Goal: Task Accomplishment & Management: Complete application form

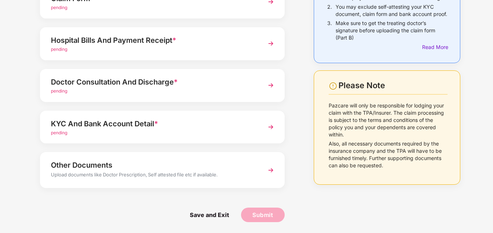
scroll to position [13, 0]
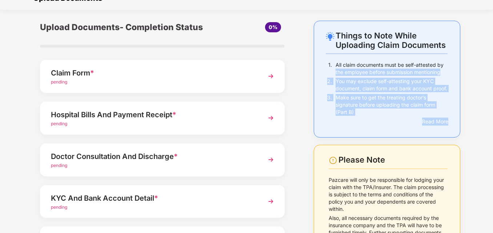
drag, startPoint x: 492, startPoint y: 67, endPoint x: 489, endPoint y: 134, distance: 66.6
click at [489, 134] on div "Things to Note While Uploading Claim Documents 1. All claim documents must be s…" at bounding box center [246, 164] width 493 height 287
drag, startPoint x: 489, startPoint y: 134, endPoint x: 464, endPoint y: 115, distance: 31.4
click at [464, 115] on div "Things to Note While Uploading Claim Documents 1. All claim documents must be s…" at bounding box center [387, 164] width 169 height 287
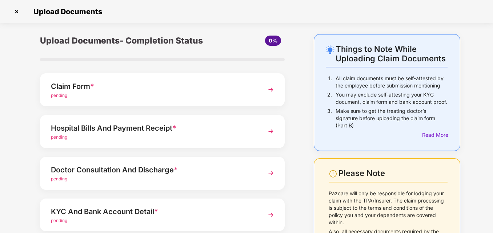
click at [273, 91] on img at bounding box center [270, 89] width 13 height 13
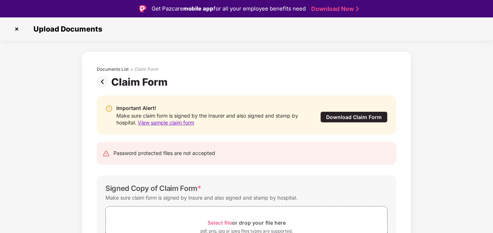
scroll to position [55, 0]
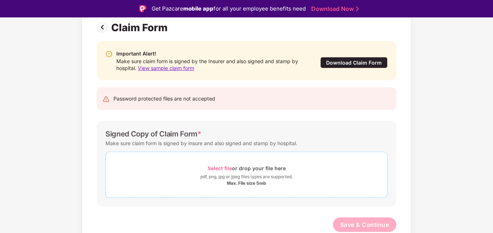
click at [227, 168] on span "Select file" at bounding box center [220, 168] width 24 height 6
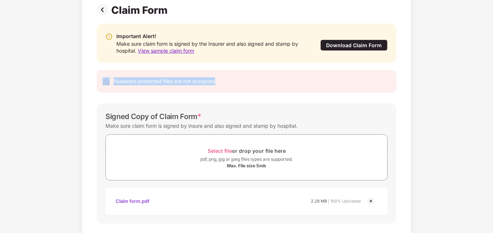
drag, startPoint x: 491, startPoint y: 86, endPoint x: 490, endPoint y: 40, distance: 46.2
click at [490, 40] on div "Documents List > Claim Form Claim Form Important Alert! Make sure claim form is…" at bounding box center [246, 124] width 493 height 288
click at [476, 67] on div "Documents List > Claim Form Claim Form Important Alert! Make sure claim form is…" at bounding box center [246, 124] width 493 height 288
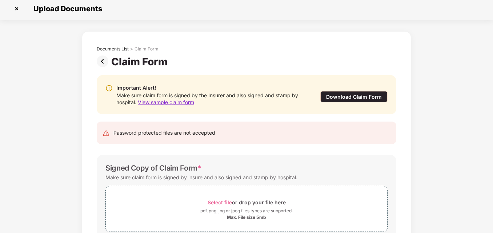
scroll to position [0, 0]
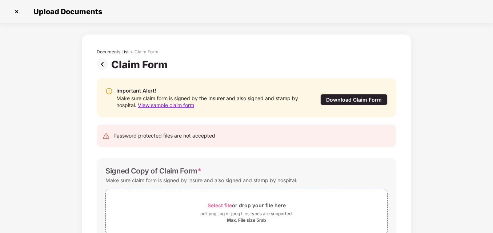
click at [103, 64] on img at bounding box center [104, 65] width 15 height 12
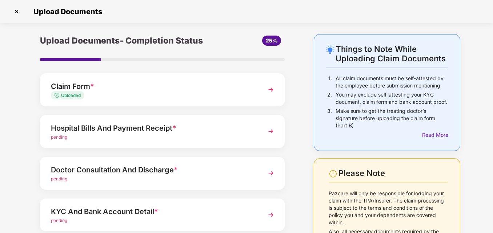
click at [272, 132] on img at bounding box center [270, 131] width 13 height 13
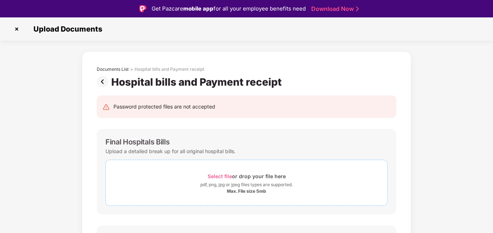
click at [225, 176] on span "Select file" at bounding box center [220, 176] width 24 height 6
click at [221, 177] on span "Select file" at bounding box center [220, 176] width 24 height 6
click at [101, 83] on img at bounding box center [104, 82] width 15 height 12
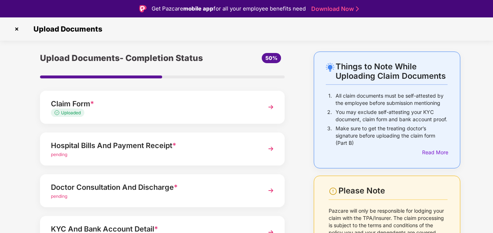
click at [272, 149] on img at bounding box center [270, 149] width 13 height 13
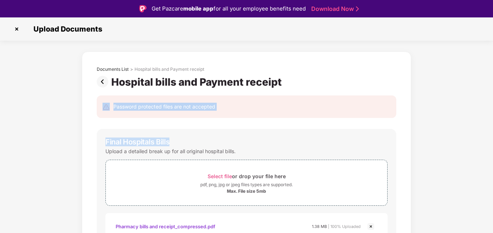
drag, startPoint x: 492, startPoint y: 85, endPoint x: 495, endPoint y: 127, distance: 41.9
click at [493, 127] on html "Get Pazcare mobile app for all your employee benefits need Download Now Upload …" at bounding box center [246, 116] width 493 height 233
drag, startPoint x: 495, startPoint y: 127, endPoint x: 437, endPoint y: 133, distance: 58.5
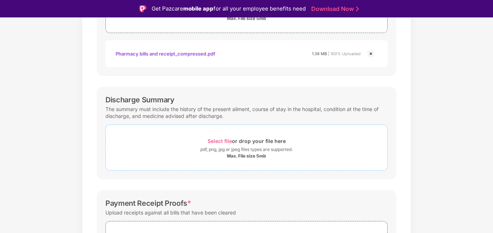
click at [223, 141] on span "Select file" at bounding box center [220, 141] width 24 height 6
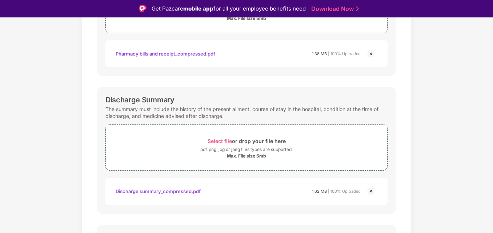
scroll to position [17, 0]
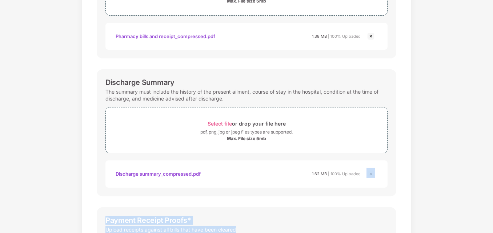
drag, startPoint x: 492, startPoint y: 182, endPoint x: 495, endPoint y: 228, distance: 45.5
click at [493, 216] on html "Get Pazcare mobile app for all your employee benefits need Download Now Upload …" at bounding box center [246, 99] width 493 height 233
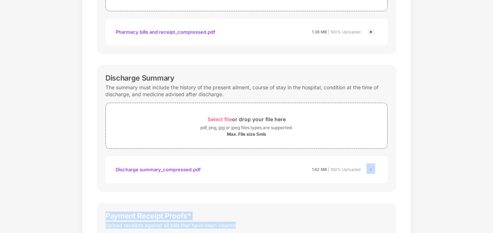
click at [437, 205] on div "Documents List > Hospital bills and Payment receipt Hospital bills and Payment …" at bounding box center [246, 95] width 493 height 476
drag, startPoint x: 492, startPoint y: 177, endPoint x: 495, endPoint y: 223, distance: 45.9
click at [493, 216] on html "Get Pazcare mobile app for all your employee benefits need Download Now Upload …" at bounding box center [246, 99] width 493 height 233
click at [412, 154] on div "Documents List > Hospital bills and Payment receipt Hospital bills and Payment …" at bounding box center [246, 95] width 493 height 476
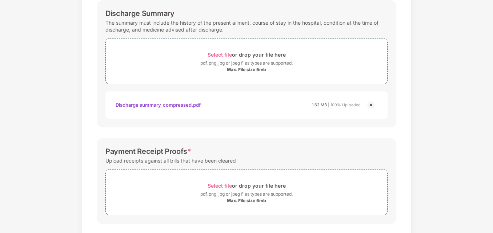
scroll to position [265, 0]
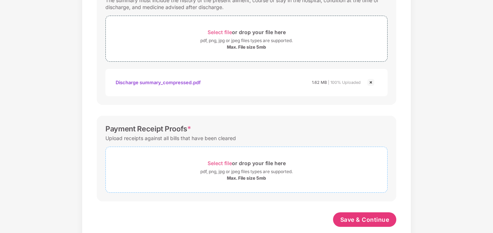
click at [225, 163] on span "Select file" at bounding box center [220, 163] width 24 height 6
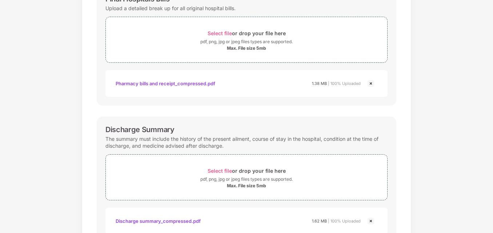
scroll to position [312, 0]
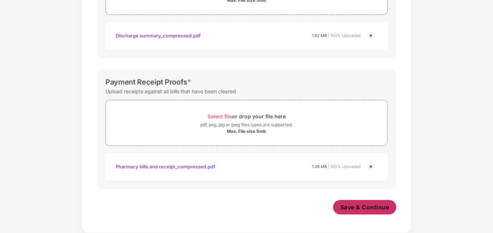
click at [352, 212] on button "Save & Continue" at bounding box center [365, 207] width 64 height 15
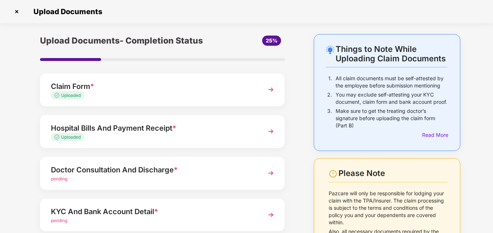
click at [270, 173] on img at bounding box center [270, 173] width 13 height 13
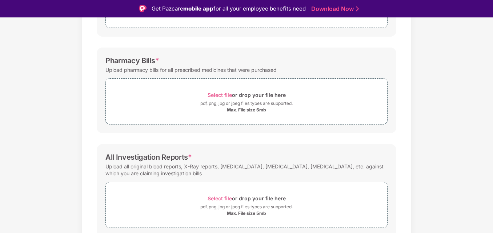
scroll to position [208, 0]
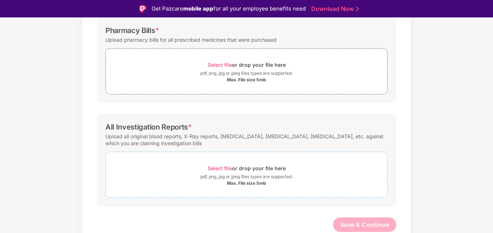
click at [216, 169] on span "Select file" at bounding box center [220, 168] width 24 height 6
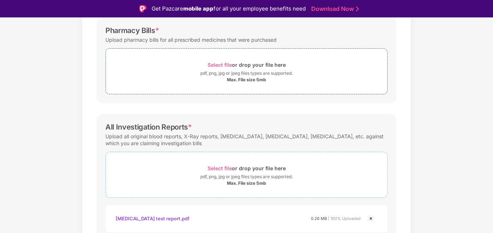
click at [227, 169] on span "Select file" at bounding box center [220, 168] width 24 height 6
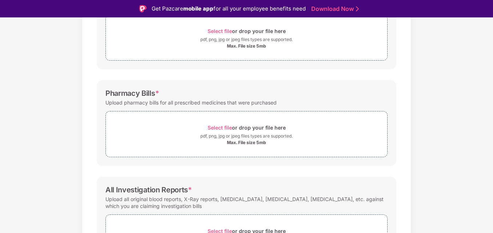
scroll to position [133, 0]
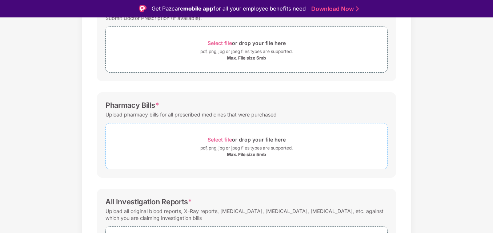
click at [228, 139] on span "Select file" at bounding box center [220, 140] width 24 height 6
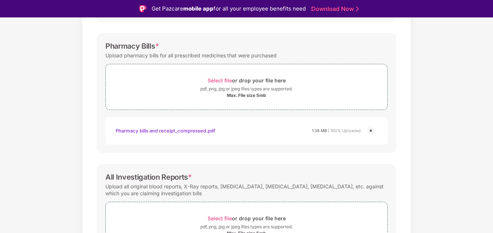
scroll to position [312, 0]
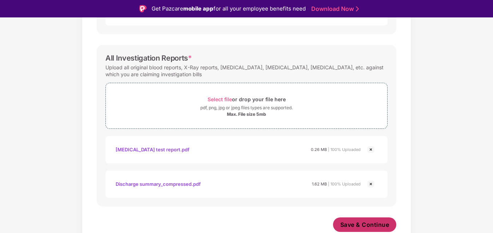
click at [356, 230] on button "Save & Continue" at bounding box center [365, 225] width 64 height 15
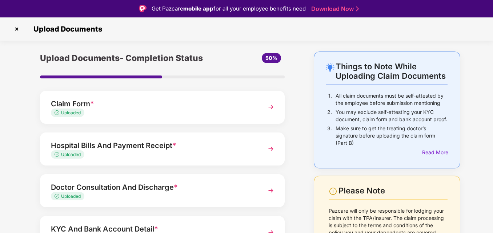
scroll to position [17, 0]
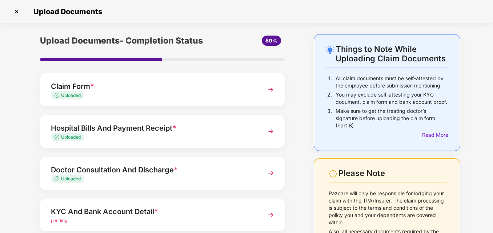
click at [272, 215] on img at bounding box center [270, 215] width 13 height 13
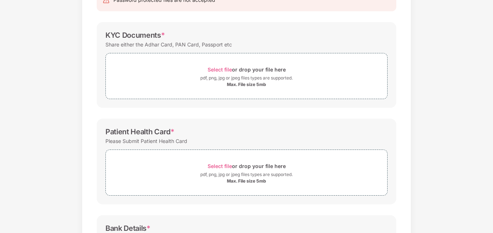
drag, startPoint x: 492, startPoint y: 145, endPoint x: 493, endPoint y: 196, distance: 50.9
click at [493, 196] on html "Get Pazcare mobile app for all your employee benefits need Download Now Upload …" at bounding box center [246, 99] width 493 height 233
drag, startPoint x: 493, startPoint y: 196, endPoint x: 426, endPoint y: 187, distance: 68.2
click at [426, 187] on div "Documents List > KYC and Bank Account Detail KYC and Bank Account Detail Passwo…" at bounding box center [246, 145] width 493 height 401
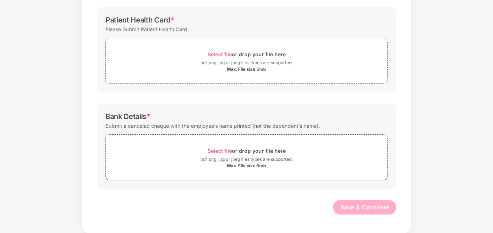
click at [305, 198] on div "Password protected files are not accepted KYC Documents * Share either the Adha…" at bounding box center [246, 49] width 321 height 360
click at [222, 53] on span "Select file" at bounding box center [220, 54] width 24 height 6
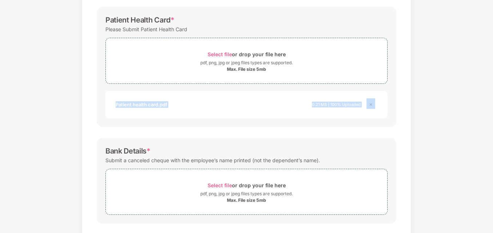
drag, startPoint x: 492, startPoint y: 125, endPoint x: 491, endPoint y: 76, distance: 49.1
click at [491, 76] on div "Documents List > KYC and Bank Account Detail KYC and Bank Account Detail Passwo…" at bounding box center [246, 50] width 493 height 435
click at [426, 112] on div "Documents List > KYC and Bank Account Detail KYC and Bank Account Detail Passwo…" at bounding box center [246, 50] width 493 height 435
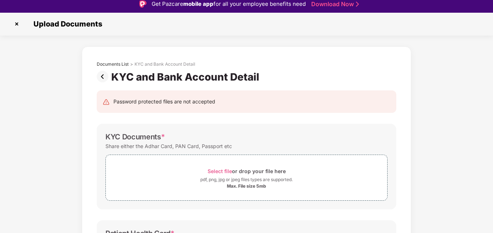
scroll to position [0, 0]
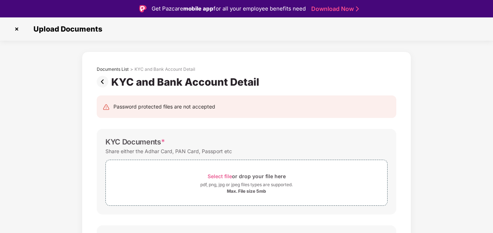
click at [228, 177] on span "Select file" at bounding box center [220, 176] width 24 height 6
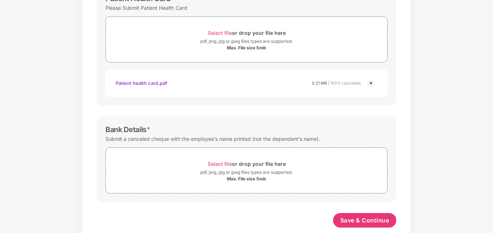
scroll to position [270, 0]
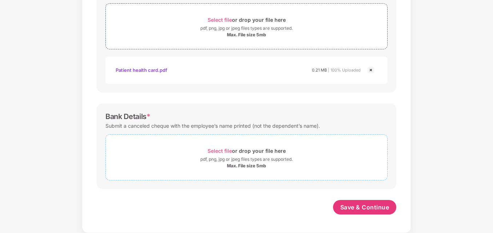
click at [221, 150] on span "Select file" at bounding box center [220, 151] width 24 height 6
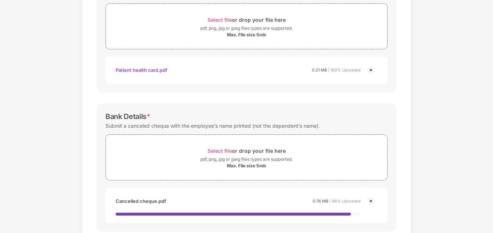
drag, startPoint x: 376, startPoint y: 192, endPoint x: 389, endPoint y: 195, distance: 13.8
click at [389, 195] on div "Bank Details * Submit a canceled cheque with the employee’s name printed (not t…" at bounding box center [247, 168] width 300 height 128
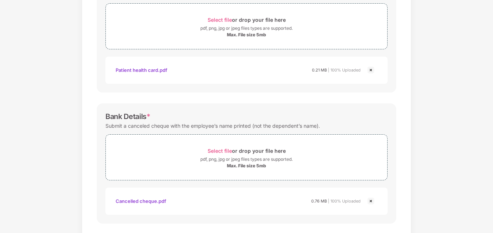
click at [453, 131] on div "Documents List > KYC and Bank Account Detail KYC and Bank Account Detail Passwo…" at bounding box center [246, 16] width 493 height 504
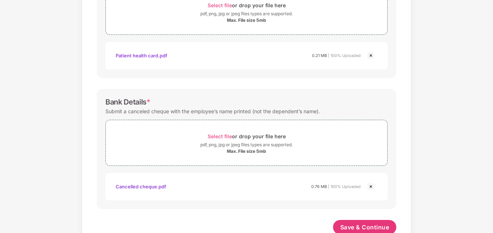
scroll to position [305, 0]
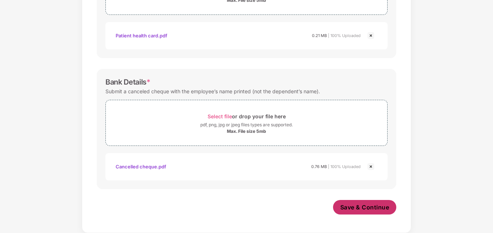
click at [372, 205] on span "Save & Continue" at bounding box center [364, 208] width 49 height 8
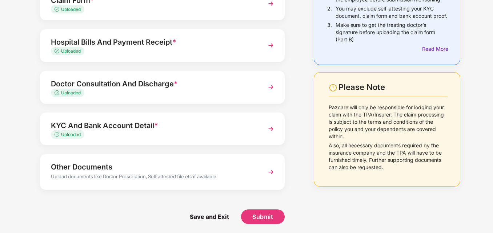
scroll to position [88, 0]
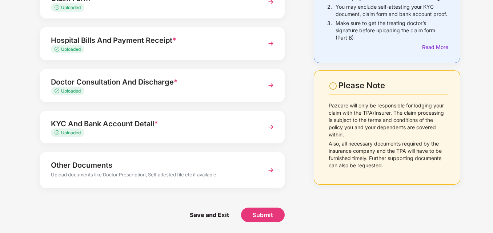
click at [180, 170] on div "Other Documents" at bounding box center [153, 166] width 204 height 12
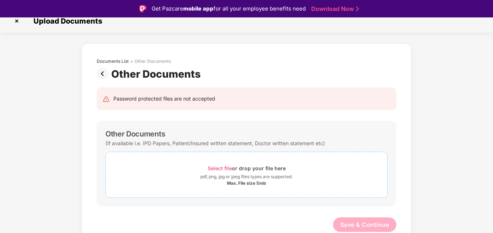
click at [222, 169] on span "Select file" at bounding box center [220, 168] width 24 height 6
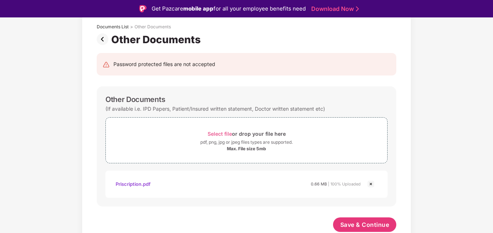
scroll to position [15, 0]
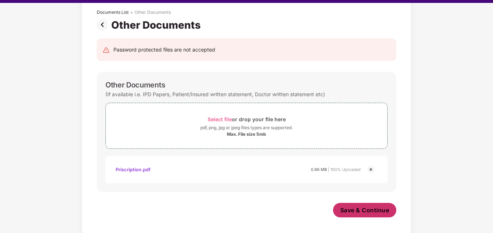
click at [364, 209] on span "Save & Continue" at bounding box center [364, 210] width 49 height 8
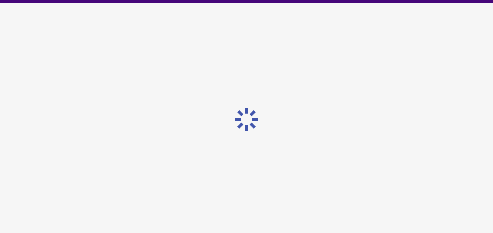
scroll to position [0, 0]
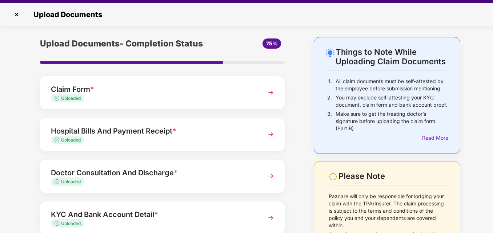
click at [478, 114] on div "Things to Note While Uploading Claim Documents 1. All claim documents must be s…" at bounding box center [246, 179] width 493 height 284
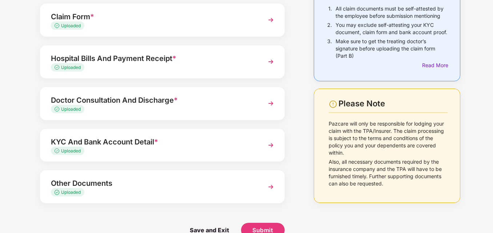
scroll to position [85, 0]
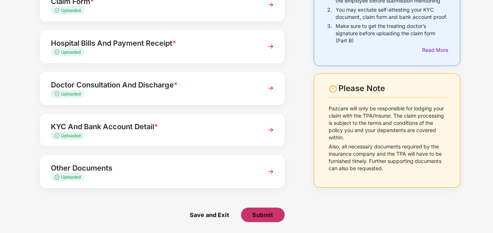
click at [261, 217] on span "Submit" at bounding box center [262, 215] width 21 height 8
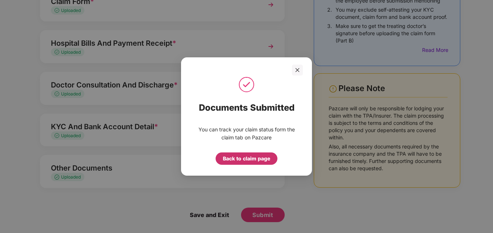
click at [265, 161] on div "Back to claim page" at bounding box center [246, 159] width 47 height 8
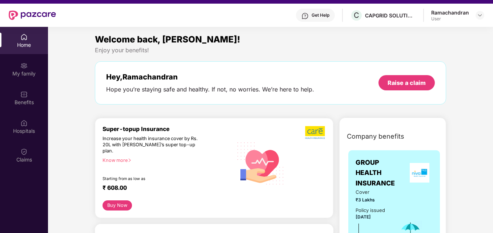
scroll to position [13, 0]
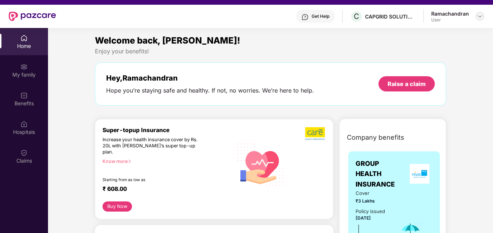
click at [480, 16] on img at bounding box center [480, 16] width 6 height 6
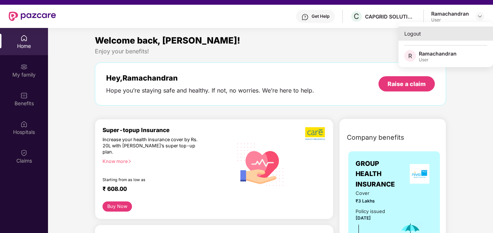
click at [414, 32] on div "Logout" at bounding box center [445, 34] width 95 height 14
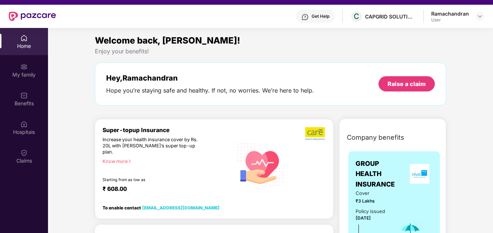
scroll to position [7, 0]
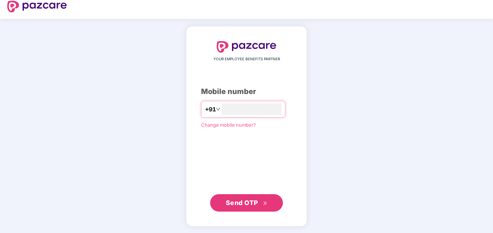
type input "**********"
click at [243, 203] on span "Send OTP" at bounding box center [242, 202] width 32 height 8
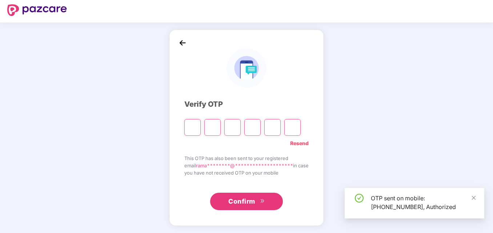
scroll to position [4, 0]
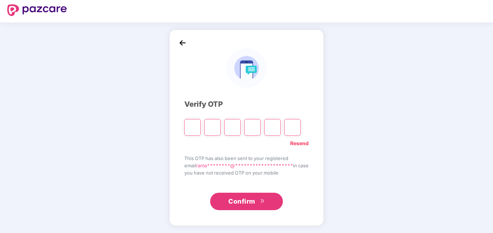
type input "*"
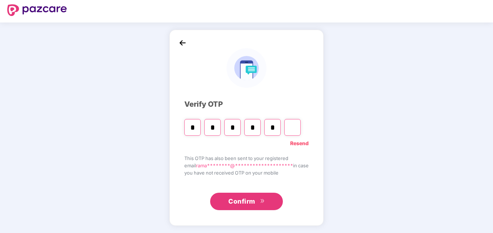
type input "*"
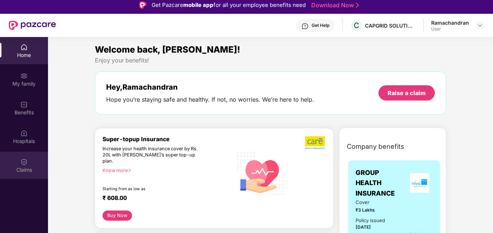
click at [24, 166] on div "Claims" at bounding box center [24, 165] width 48 height 27
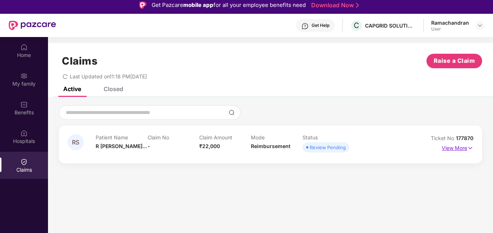
click at [458, 147] on p "View More" at bounding box center [458, 148] width 32 height 10
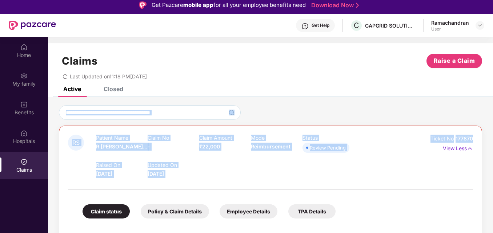
drag, startPoint x: 492, startPoint y: 99, endPoint x: 493, endPoint y: 122, distance: 23.3
click at [493, 122] on div "Home My family Benefits Hospitals Claims Claims Raise a Claim Last Updated on 1…" at bounding box center [246, 153] width 493 height 233
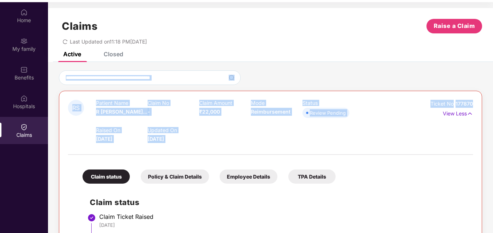
scroll to position [41, 0]
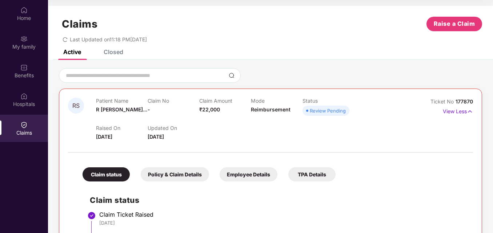
click at [277, 195] on h2 "Claim status" at bounding box center [278, 200] width 376 height 12
click at [163, 176] on div "Policy & Claim Details" at bounding box center [175, 175] width 68 height 14
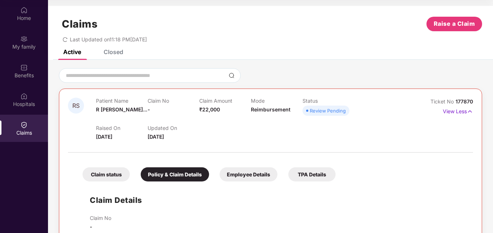
click at [353, 144] on div at bounding box center [270, 148] width 405 height 15
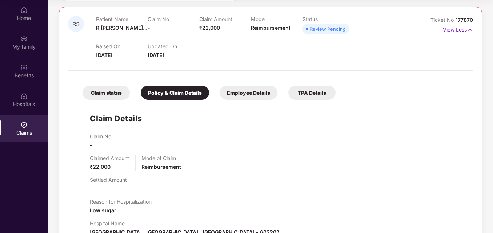
scroll to position [76, 0]
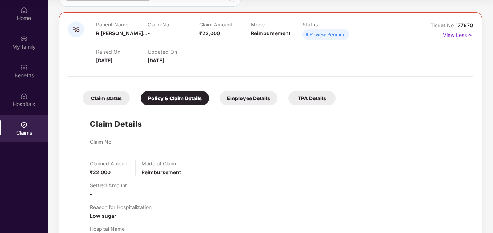
click at [238, 98] on div "Employee Details" at bounding box center [249, 98] width 58 height 14
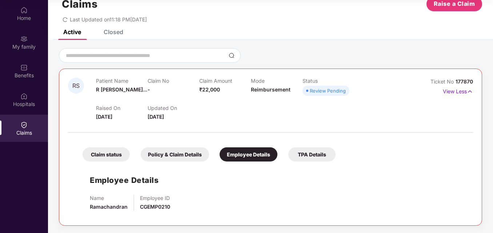
click at [320, 154] on div "TPA Details" at bounding box center [311, 155] width 47 height 14
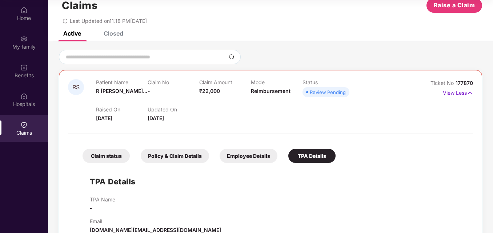
scroll to position [6, 0]
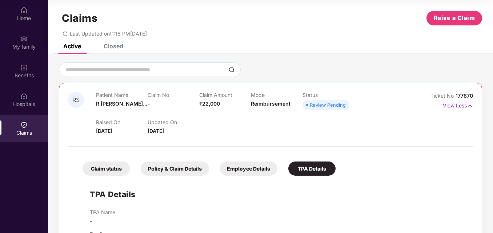
click at [116, 47] on div "Closed" at bounding box center [114, 46] width 20 height 7
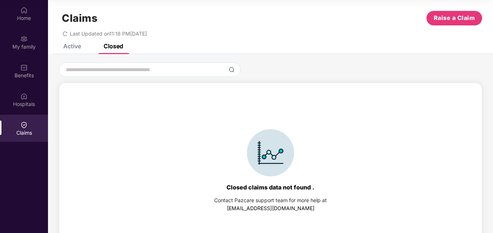
click at [77, 48] on div "Active" at bounding box center [72, 46] width 18 height 7
